Goal: Transaction & Acquisition: Subscribe to service/newsletter

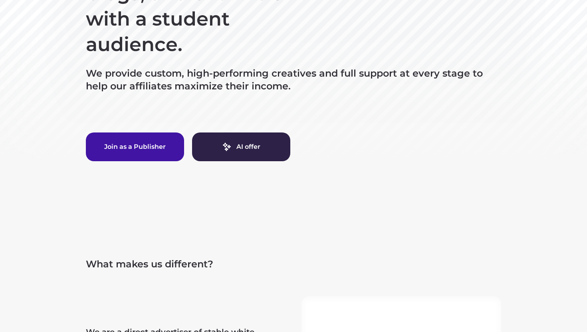
click at [106, 146] on button "Join as a Publisher" at bounding box center [135, 147] width 98 height 29
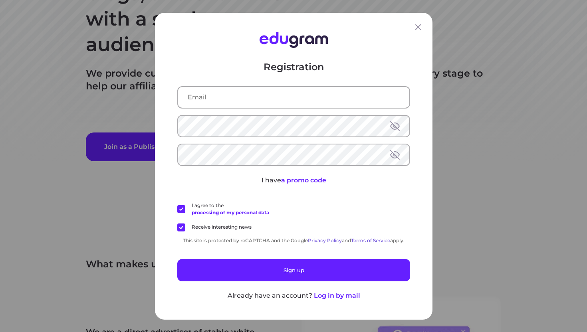
click at [287, 106] on input "text" at bounding box center [293, 97] width 231 height 21
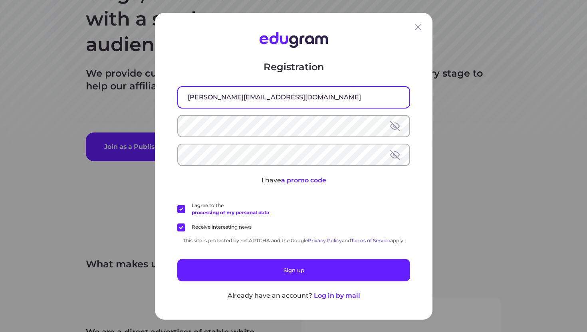
type input "[PERSON_NAME][EMAIL_ADDRESS][DOMAIN_NAME]"
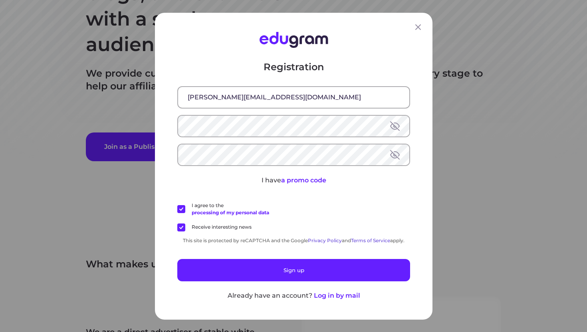
click at [274, 167] on div "Registration vrushti@digitalfunda.com I have a promo code I agree to the proces…" at bounding box center [293, 180] width 233 height 240
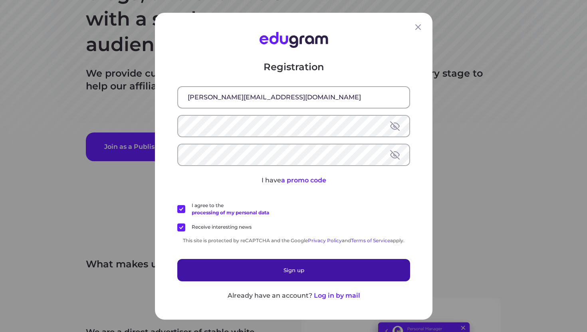
click at [266, 268] on button "Sign up" at bounding box center [293, 270] width 233 height 22
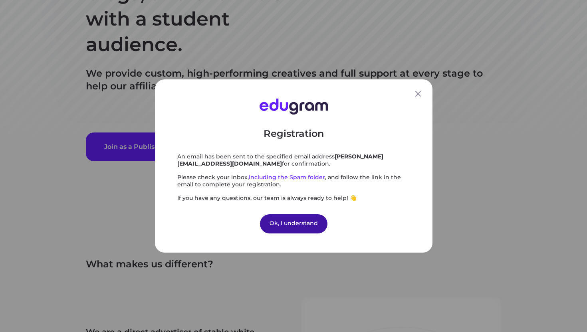
click at [296, 226] on div "Ok, I understand" at bounding box center [293, 223] width 67 height 19
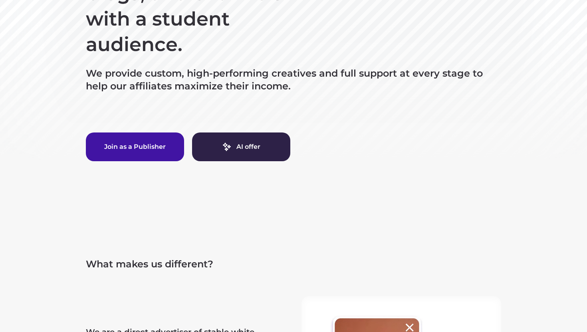
click at [141, 142] on button "Join as a Publisher" at bounding box center [135, 147] width 98 height 29
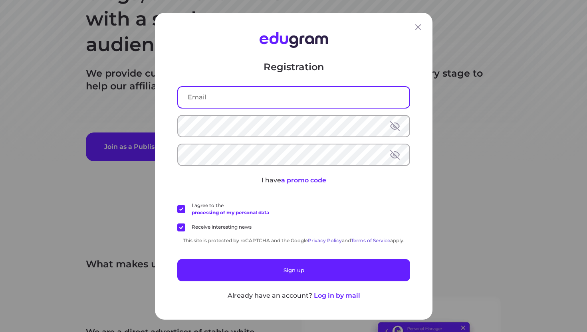
click at [306, 102] on input "text" at bounding box center [293, 97] width 231 height 21
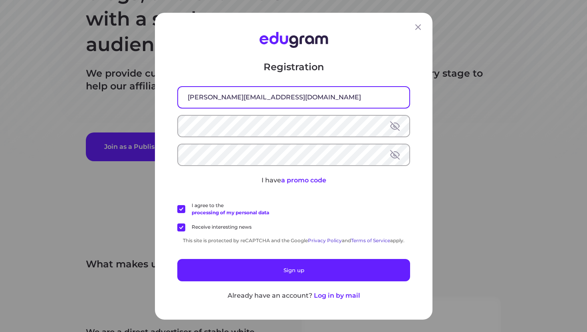
type input "[PERSON_NAME][EMAIL_ADDRESS][DOMAIN_NAME]"
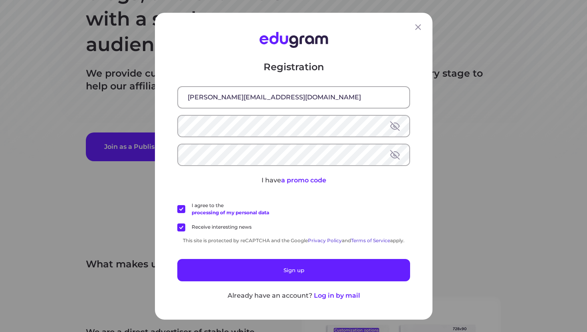
click at [394, 128] on button at bounding box center [395, 126] width 10 height 10
click at [395, 150] on button at bounding box center [395, 155] width 10 height 10
click at [394, 150] on button at bounding box center [395, 155] width 10 height 10
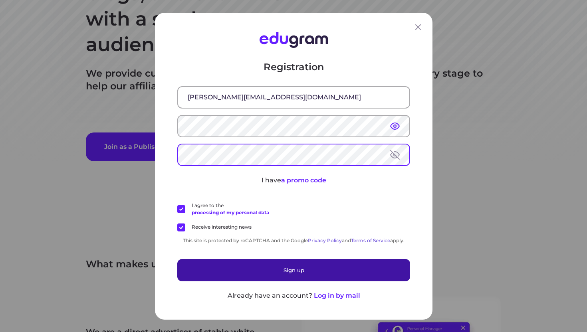
click at [324, 273] on button "Sign up" at bounding box center [293, 270] width 233 height 22
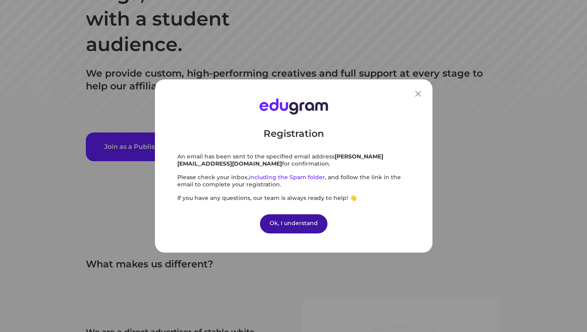
click at [289, 221] on div "Ok, I understand" at bounding box center [293, 223] width 67 height 19
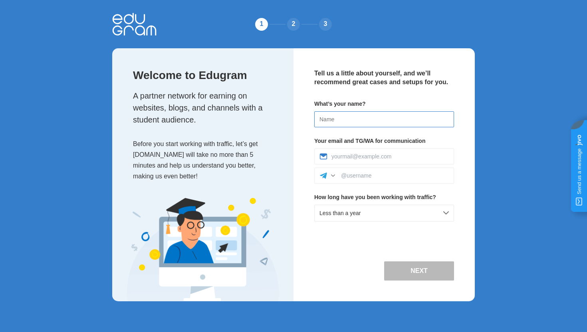
click at [338, 123] on input at bounding box center [384, 119] width 140 height 16
type input "[PERSON_NAME]"
type input "[PERSON_NAME][EMAIL_ADDRESS][DOMAIN_NAME]"
click at [433, 213] on div "Less than a year" at bounding box center [384, 213] width 140 height 17
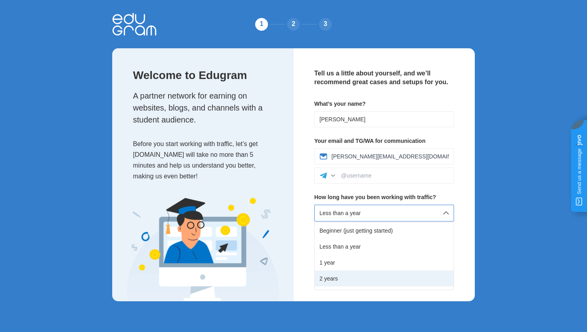
click at [370, 278] on div "2 years" at bounding box center [384, 279] width 139 height 16
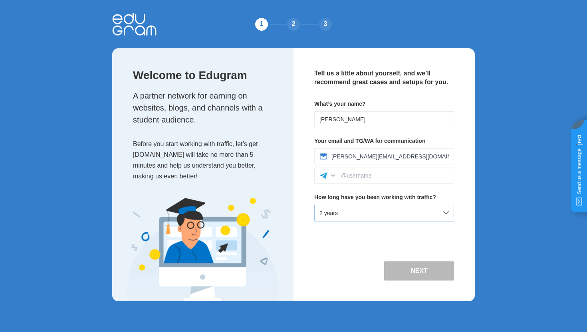
click at [435, 206] on div "2 years" at bounding box center [384, 213] width 140 height 17
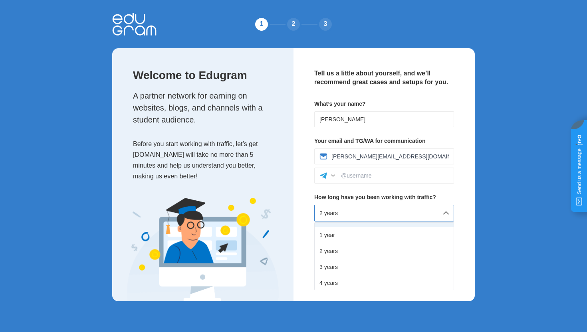
scroll to position [31, 0]
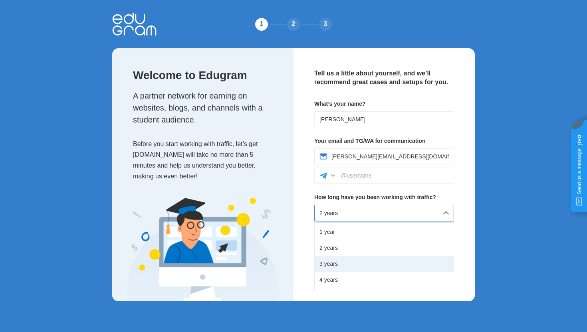
click at [403, 262] on div "3 years" at bounding box center [384, 264] width 139 height 16
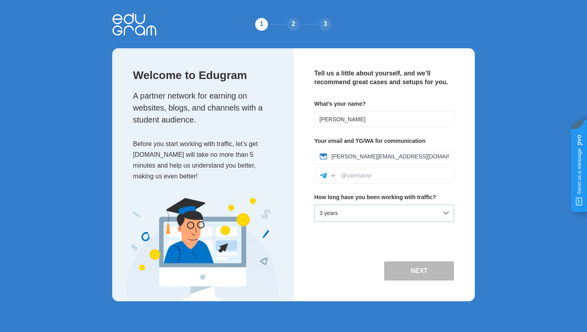
click at [445, 215] on div "3 years" at bounding box center [384, 213] width 140 height 17
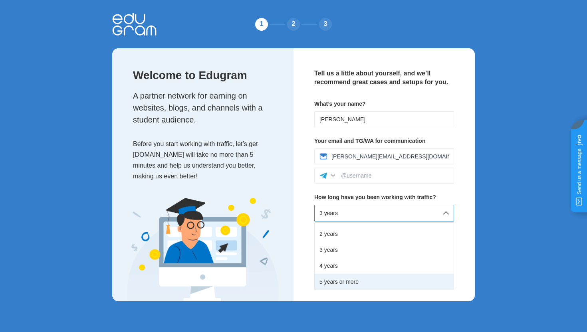
click at [389, 282] on div "5 years or more" at bounding box center [384, 282] width 139 height 16
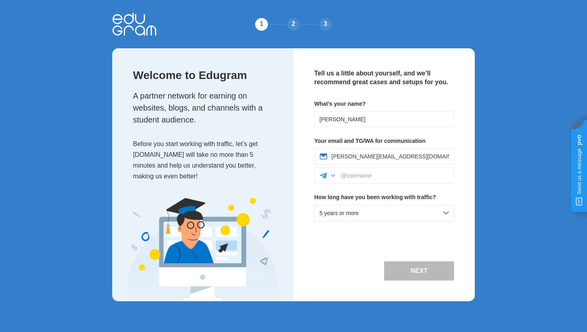
click at [414, 267] on button "Next" at bounding box center [419, 270] width 70 height 19
click at [380, 178] on input at bounding box center [395, 175] width 108 height 6
click at [333, 176] on div at bounding box center [333, 176] width 8 height 8
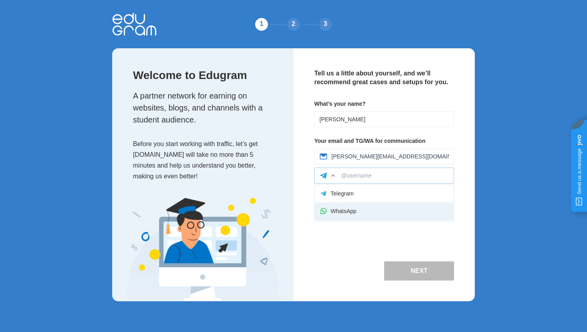
click at [348, 208] on div "WhatsApp" at bounding box center [384, 211] width 139 height 18
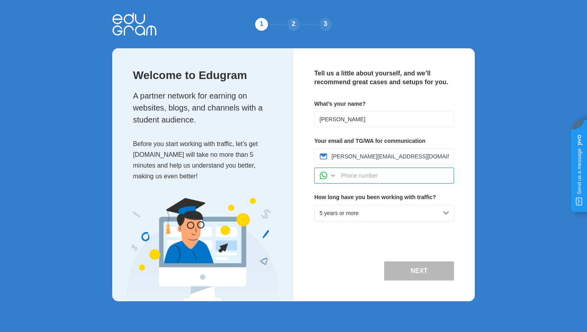
click at [347, 175] on input at bounding box center [395, 175] width 108 height 6
type input "9682949190"
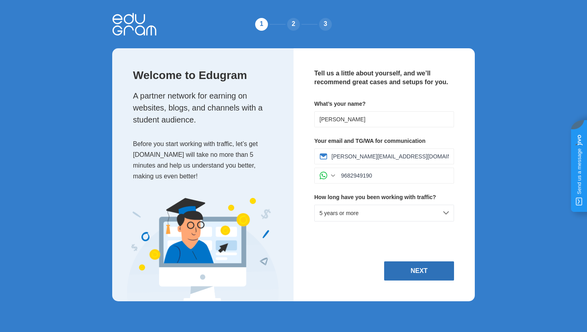
click at [407, 269] on button "Next" at bounding box center [419, 270] width 70 height 19
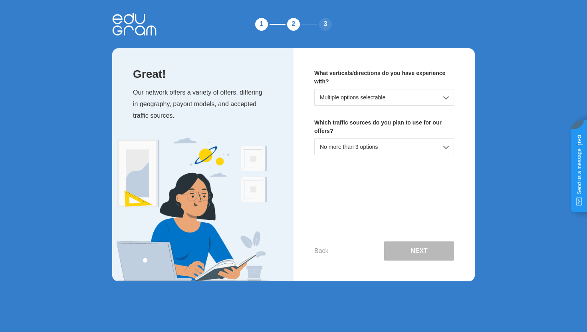
click at [404, 97] on div "Multiple options selectable" at bounding box center [384, 97] width 140 height 17
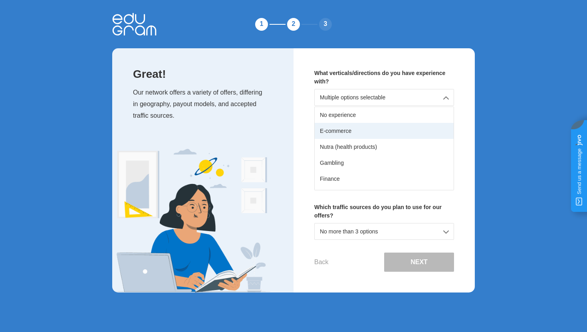
click at [372, 127] on div "E-commerce" at bounding box center [384, 131] width 139 height 16
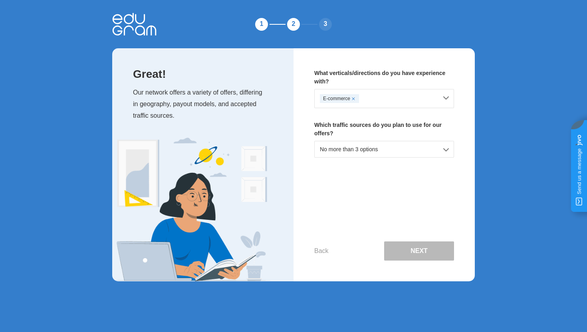
click at [393, 149] on div "No more than 3 options" at bounding box center [384, 149] width 140 height 17
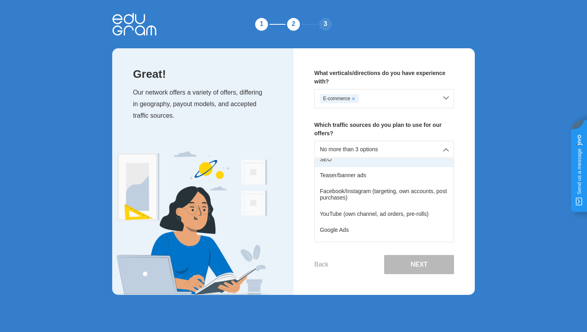
scroll to position [40, 0]
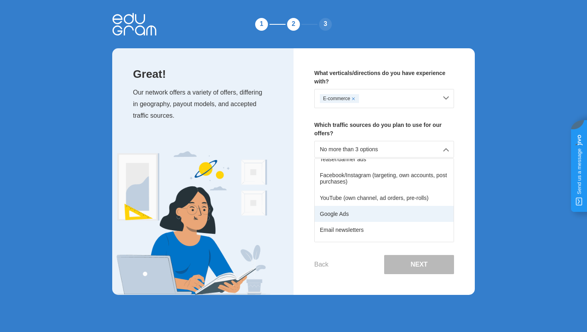
click at [355, 217] on div "Google Ads" at bounding box center [384, 214] width 139 height 16
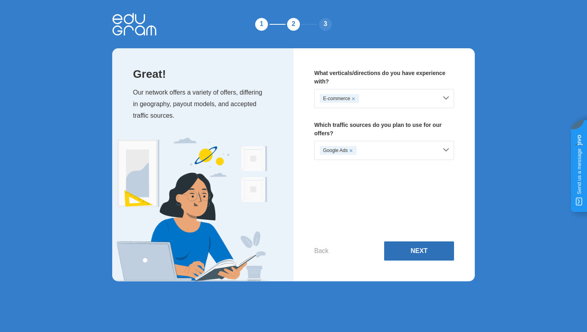
click at [419, 247] on button "Next" at bounding box center [419, 250] width 70 height 19
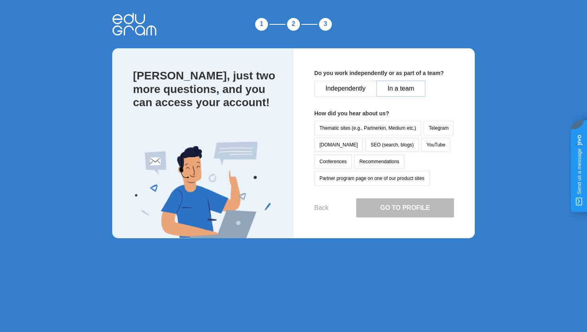
click at [402, 91] on button "In a team" at bounding box center [400, 89] width 49 height 16
click at [352, 179] on button "Partner program page on one of our product sites" at bounding box center [371, 178] width 115 height 14
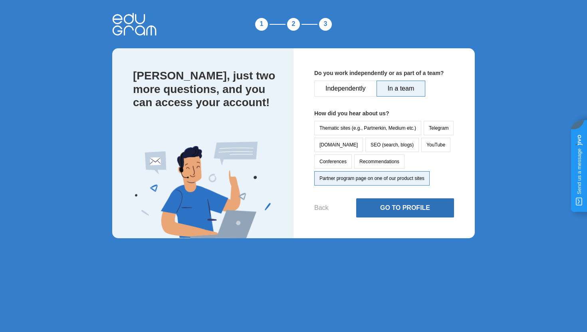
click at [386, 208] on button "Go to Profile" at bounding box center [405, 207] width 98 height 19
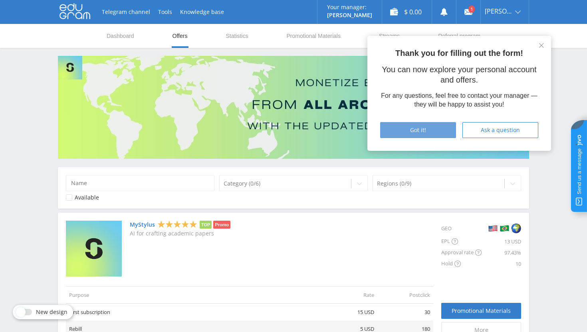
click at [434, 131] on div "Got it!" at bounding box center [418, 130] width 56 height 6
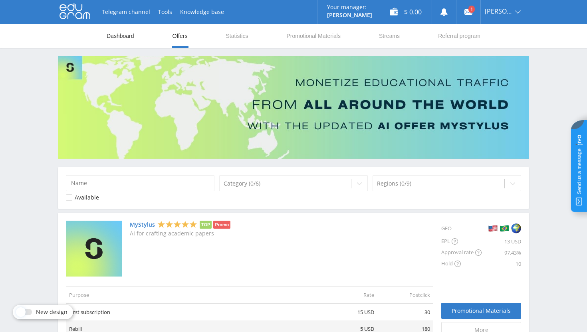
click at [123, 34] on link "Dashboard" at bounding box center [120, 36] width 29 height 24
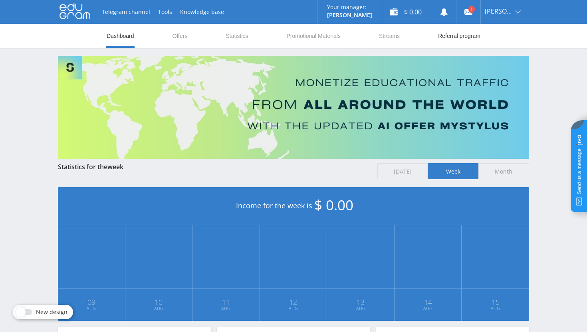
click at [459, 36] on link "Referral program" at bounding box center [459, 36] width 44 height 24
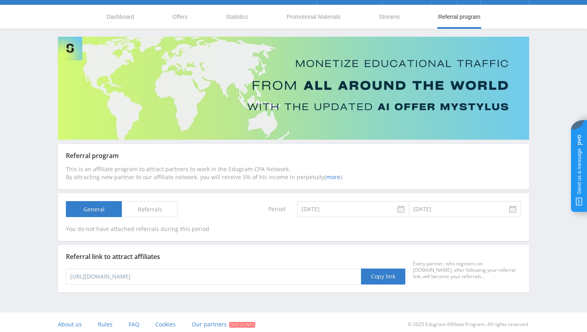
scroll to position [23, 0]
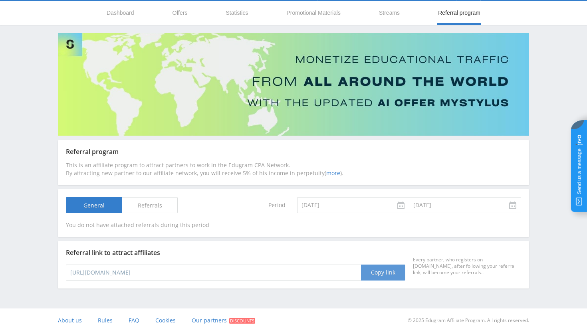
click at [381, 272] on button "Copy link" at bounding box center [383, 273] width 44 height 16
